Goal: Task Accomplishment & Management: Complete application form

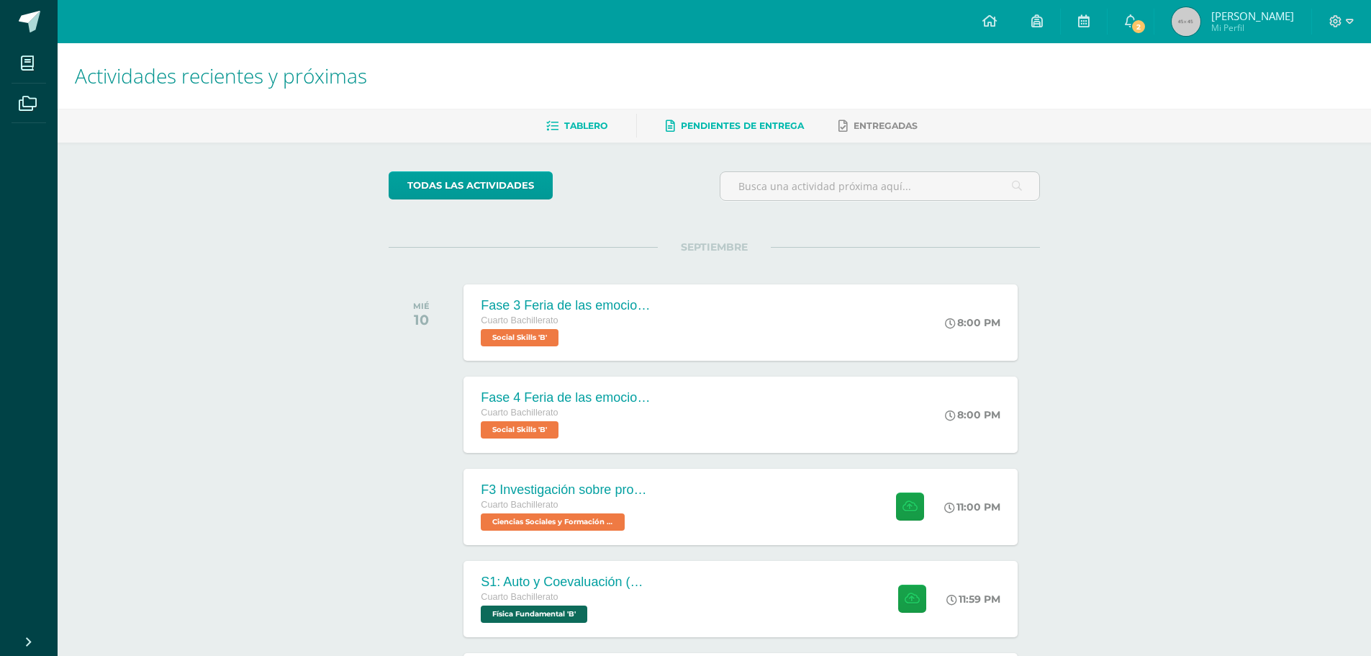
click at [728, 132] on link "Pendientes de entrega" at bounding box center [735, 125] width 138 height 23
click at [721, 122] on span "Pendientes de entrega" at bounding box center [742, 125] width 123 height 11
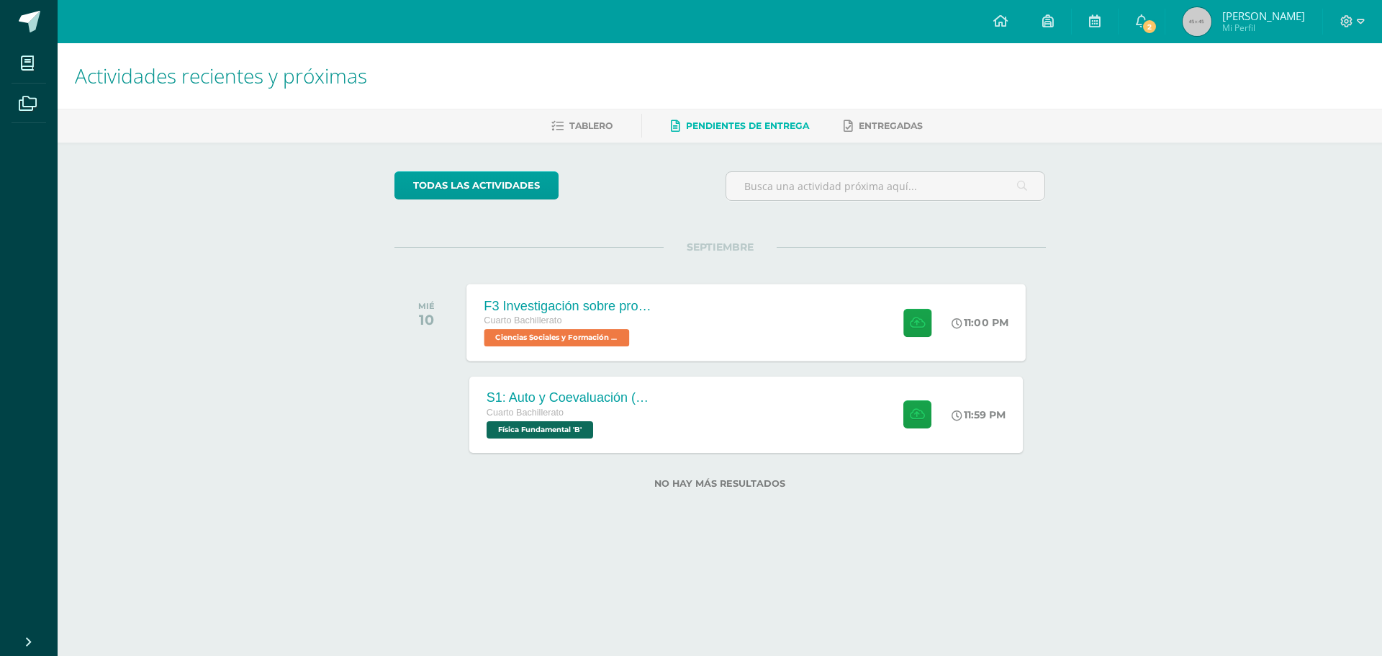
click at [707, 323] on div "F3 Investigación sobre problemas de salud mental como fenómeno social Cuarto Ba…" at bounding box center [745, 322] width 559 height 77
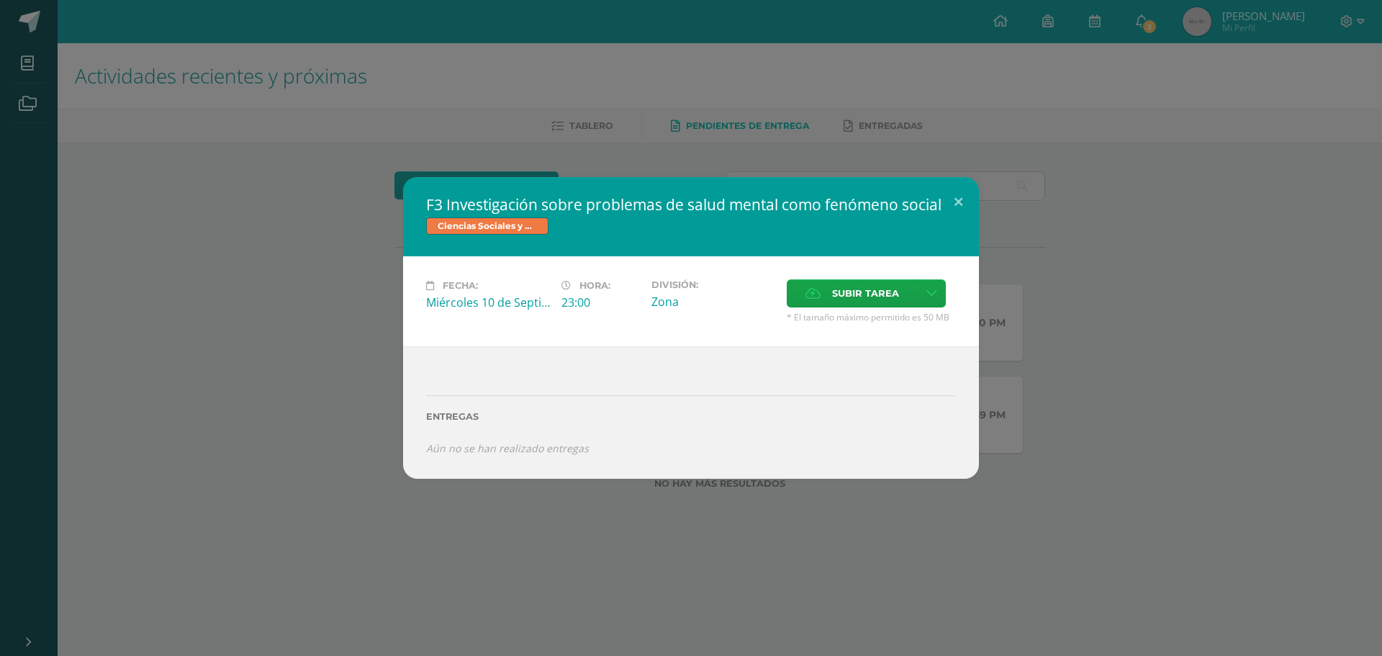
click at [872, 527] on div "F3 Investigación sobre problemas de salud mental como fenómeno social Ciencias …" at bounding box center [691, 328] width 1382 height 656
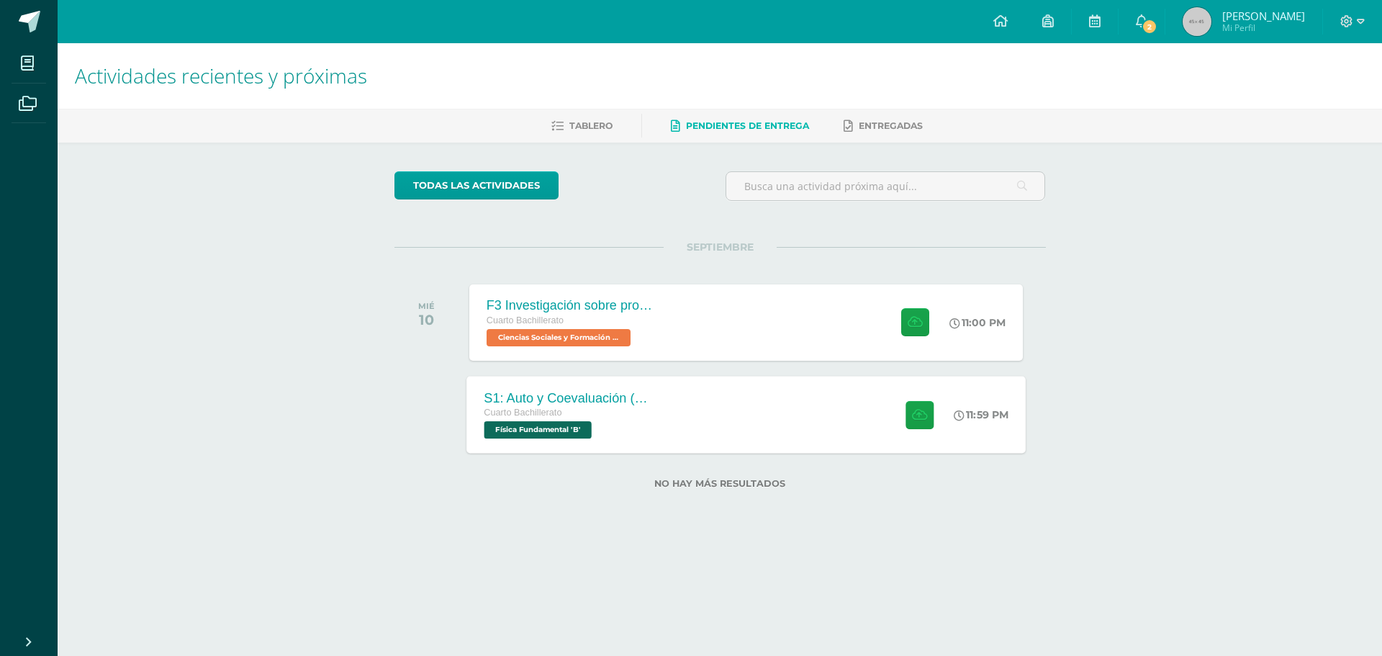
click at [677, 433] on div "S1: Auto y Coevaluación (Magnetismo/Conceptos Básicos) Cuarto Bachillerato Físi…" at bounding box center [745, 414] width 559 height 77
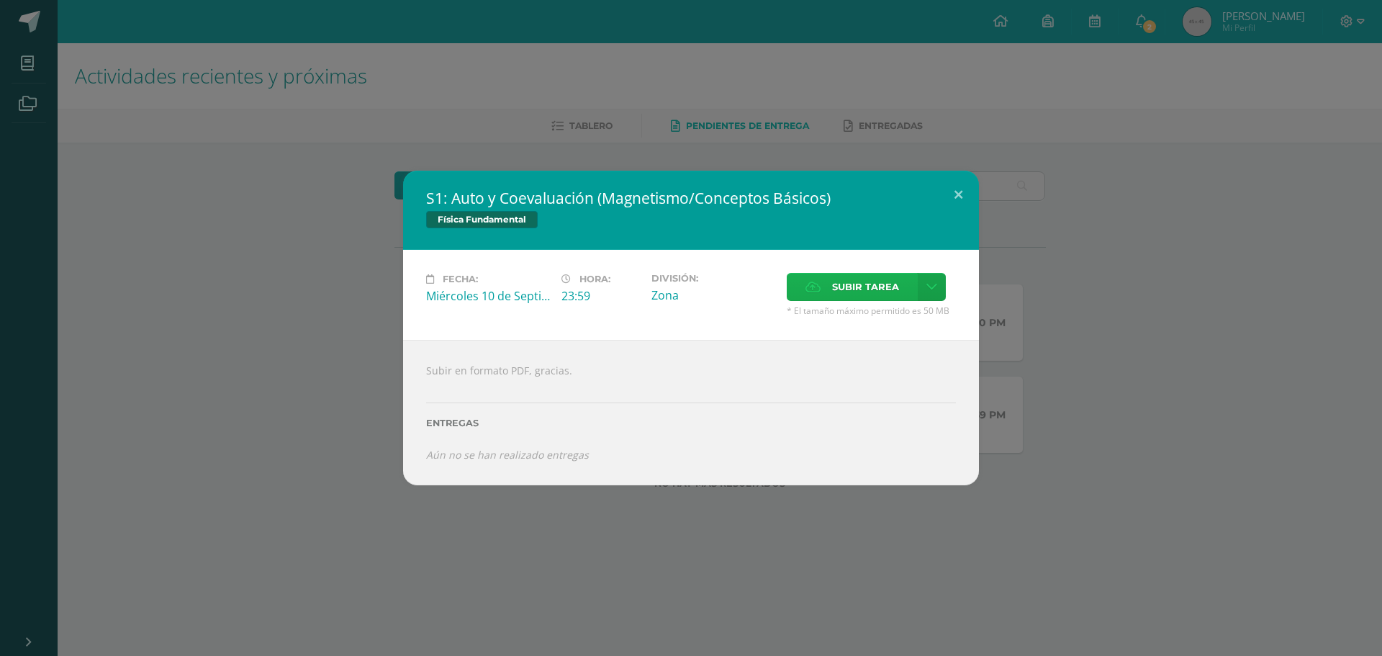
click at [854, 290] on span "Subir tarea" at bounding box center [865, 287] width 67 height 27
click at [0, 0] on input "Subir tarea" at bounding box center [0, 0] width 0 height 0
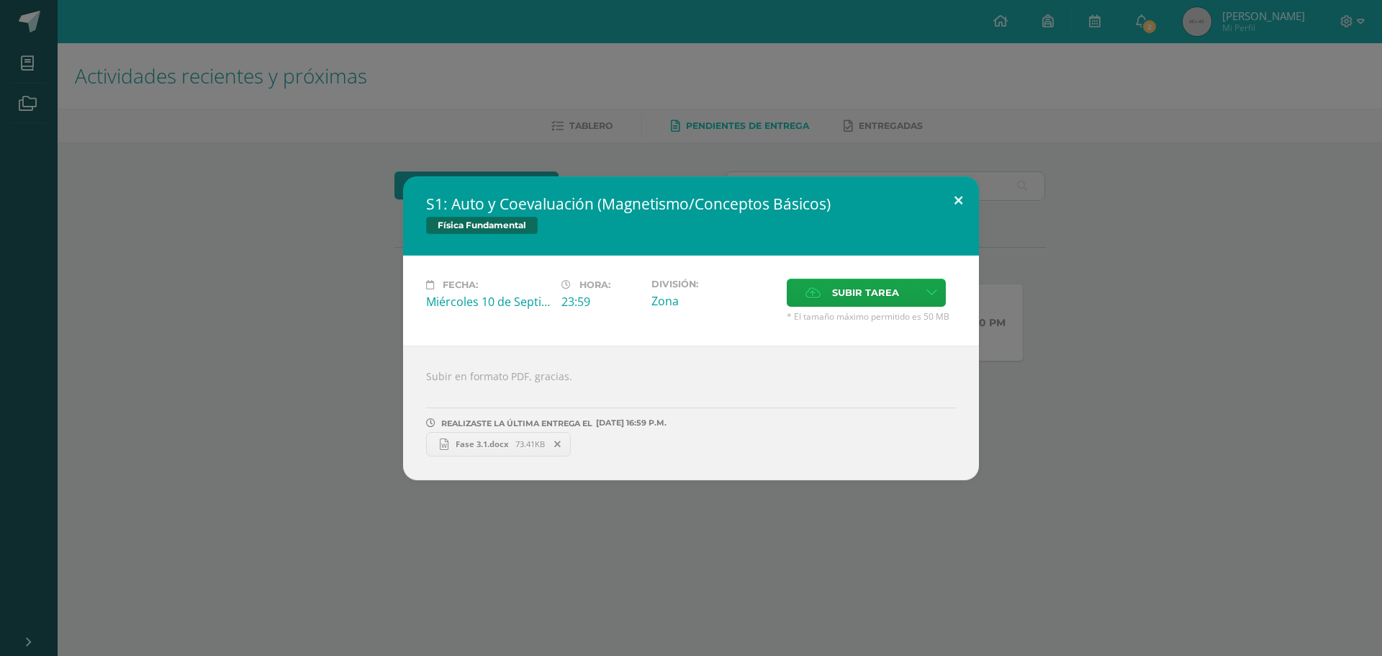
click at [957, 198] on button at bounding box center [958, 200] width 41 height 49
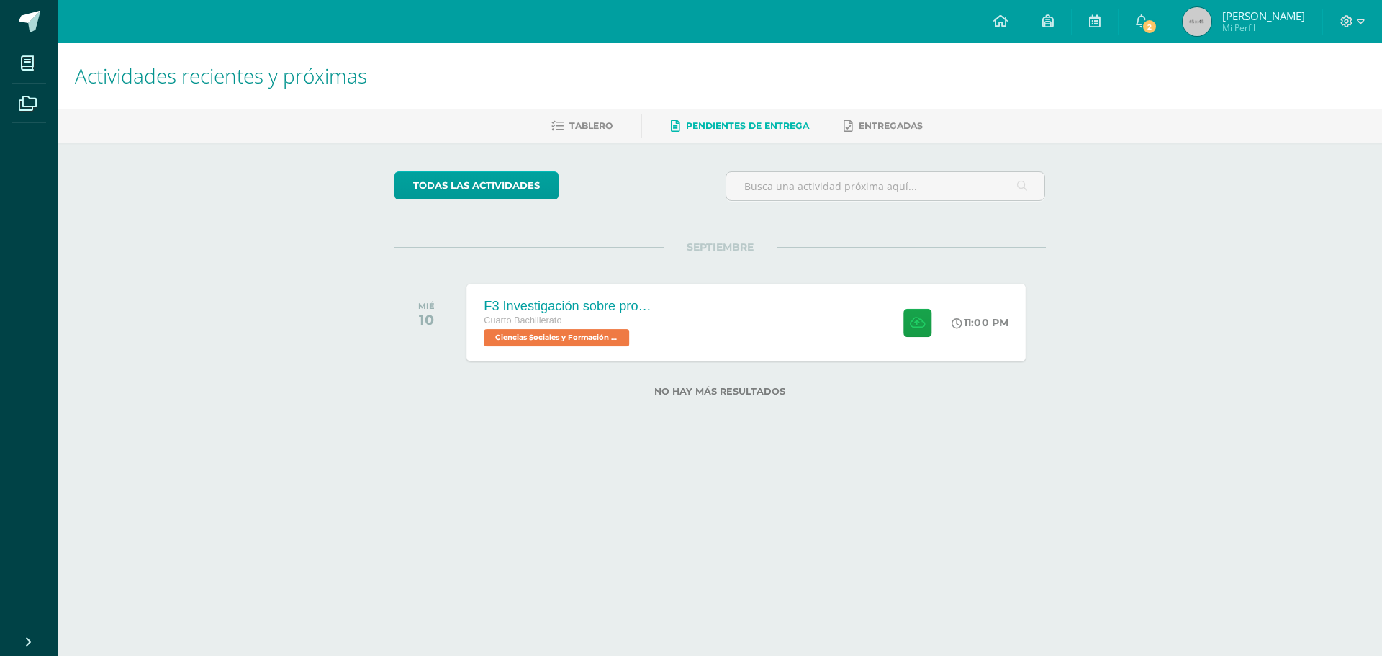
click at [603, 310] on div "F3 Investigación sobre problemas de salud mental como fenómeno social" at bounding box center [571, 305] width 174 height 15
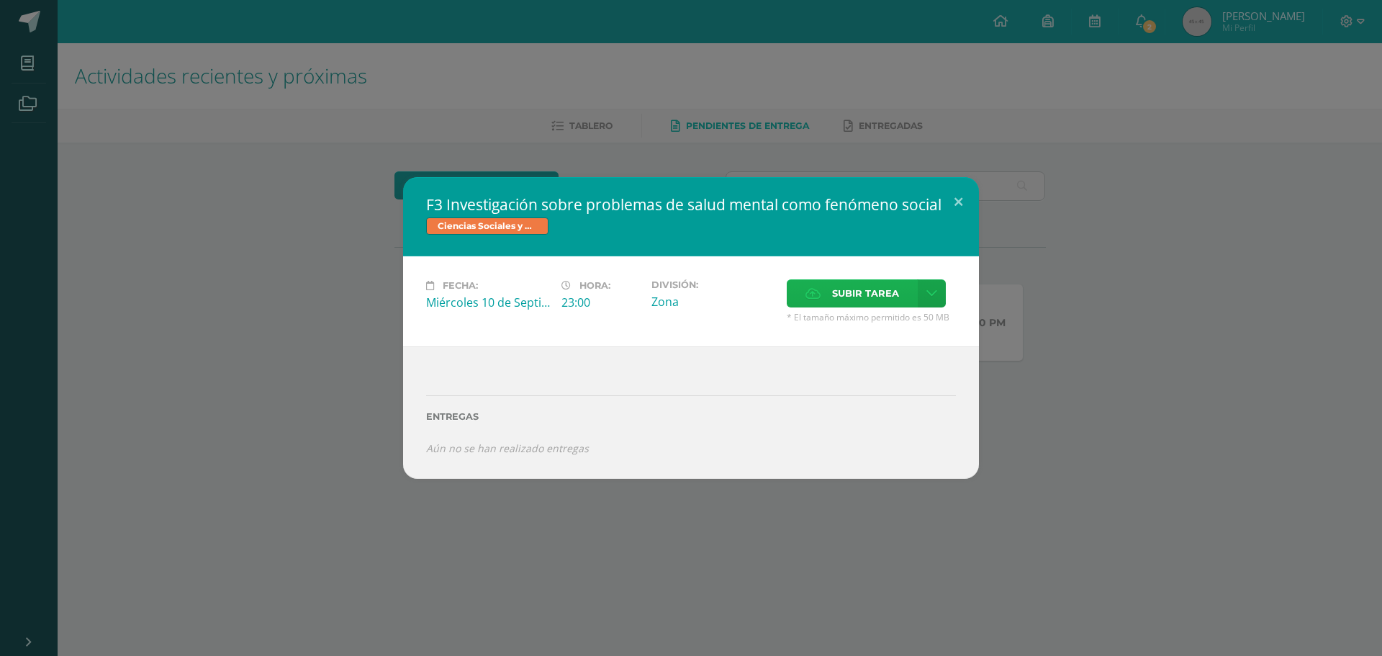
click at [828, 285] on label "Subir tarea" at bounding box center [852, 293] width 131 height 28
click at [0, 0] on input "Subir tarea" at bounding box center [0, 0] width 0 height 0
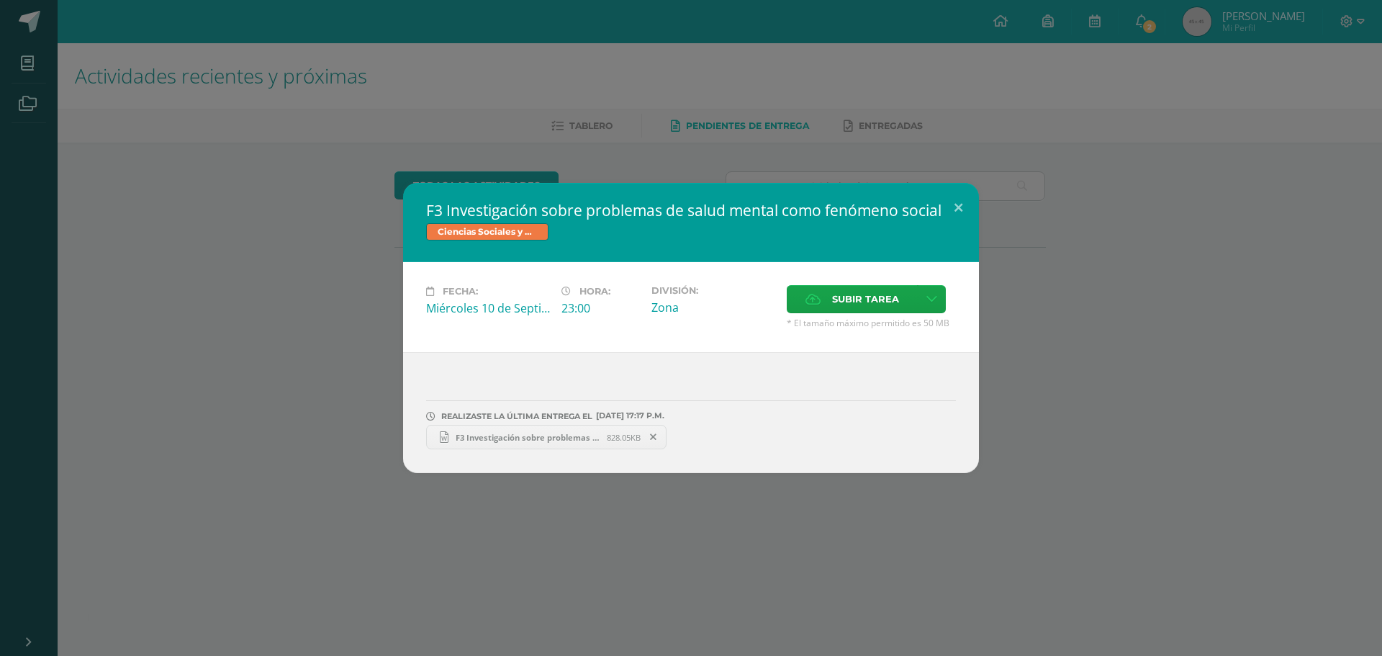
click at [230, 407] on div "F3 Investigación sobre problemas de salud mental como fenómeno social Ciencias …" at bounding box center [691, 328] width 1371 height 290
